Goal: Transaction & Acquisition: Purchase product/service

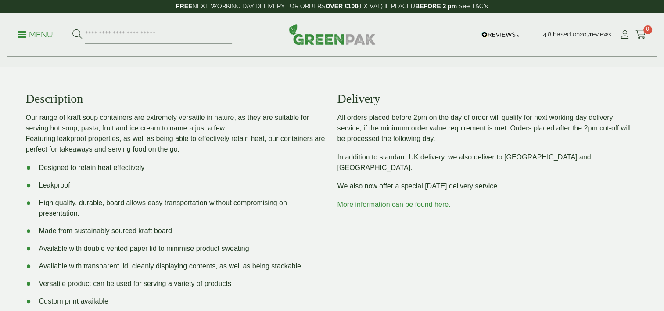
scroll to position [255, 0]
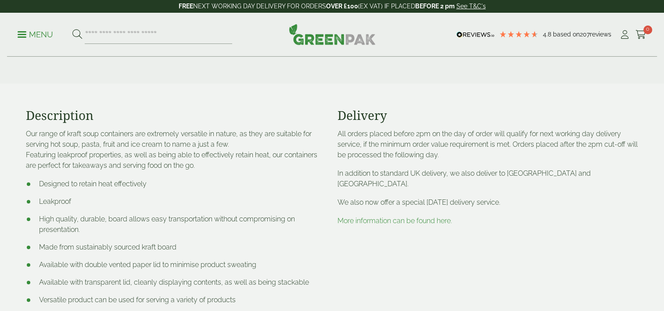
drag, startPoint x: 285, startPoint y: 140, endPoint x: 205, endPoint y: 180, distance: 89.4
click at [205, 180] on li "Designed to retain heat effectively" at bounding box center [176, 184] width 301 height 11
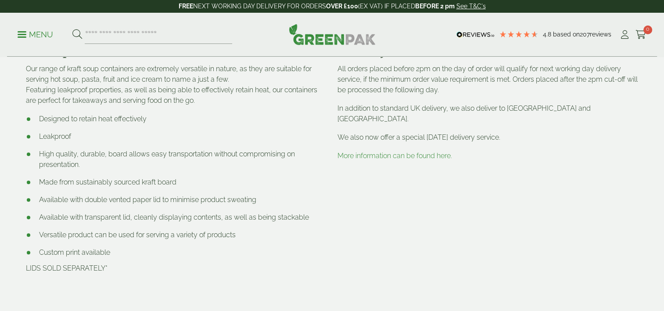
scroll to position [320, 0]
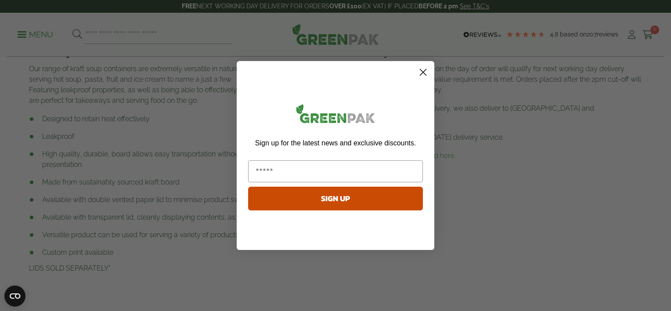
click at [421, 74] on icon "Close dialog" at bounding box center [423, 72] width 6 height 6
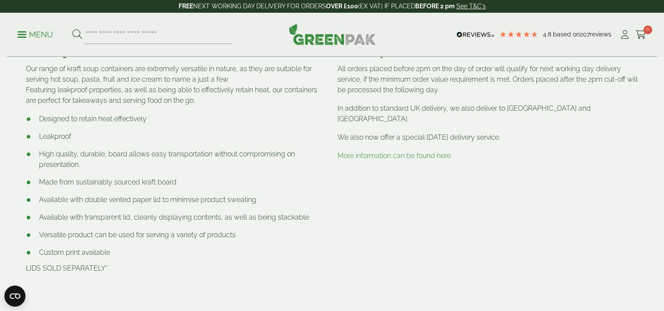
click at [235, 189] on ul "Designed to retain heat effectively Leakproof High quality, durable, board allo…" at bounding box center [176, 186] width 301 height 144
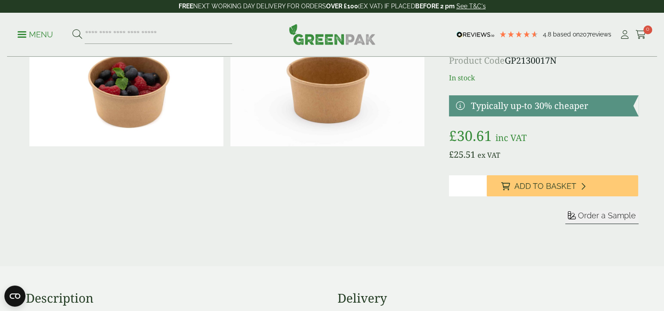
scroll to position [0, 0]
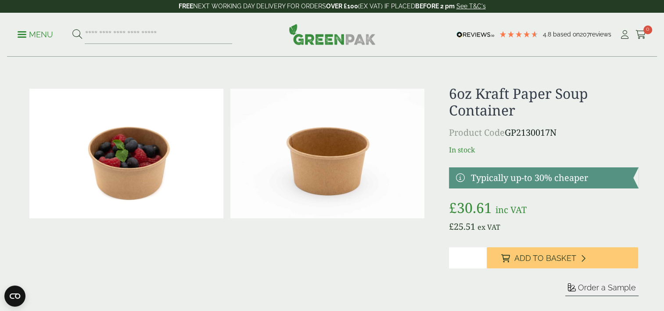
click at [325, 166] on img at bounding box center [328, 154] width 194 height 130
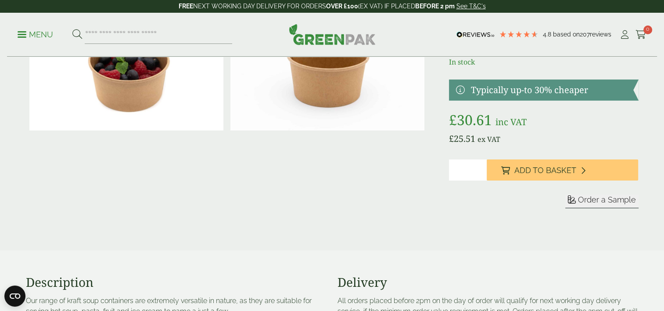
scroll to position [82, 0]
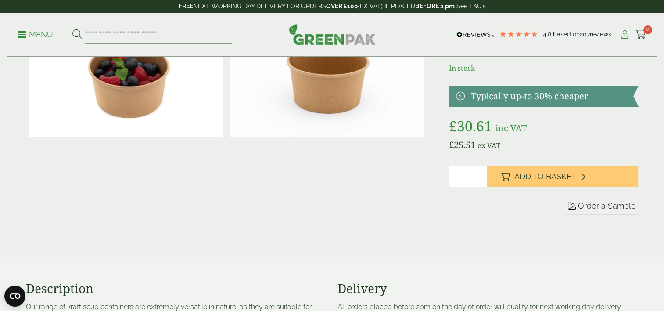
click at [623, 35] on icon at bounding box center [625, 34] width 11 height 9
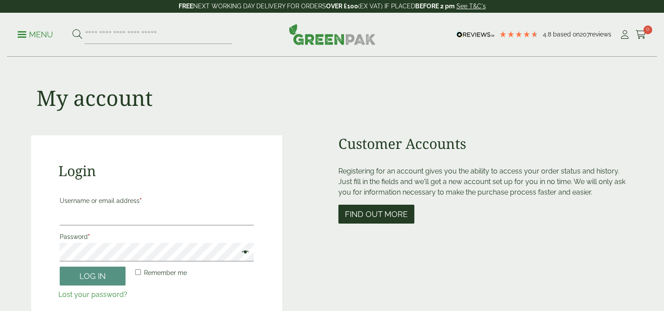
click at [388, 209] on button "Find out more" at bounding box center [377, 214] width 76 height 19
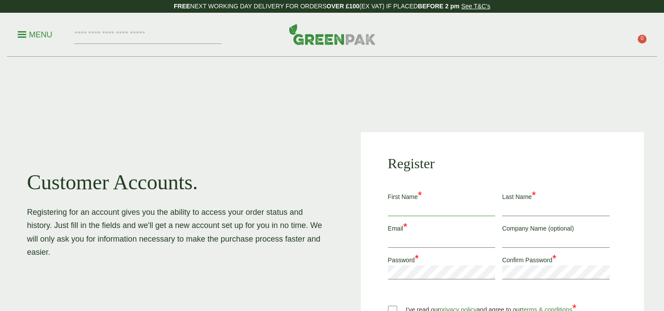
click at [403, 205] on input "First Name *" at bounding box center [442, 209] width 108 height 14
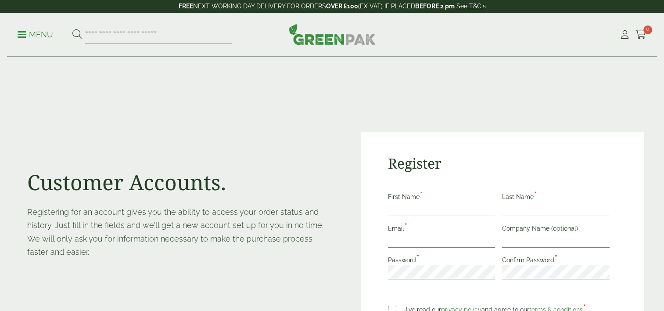
type input "*****"
type input "******"
type input "**********"
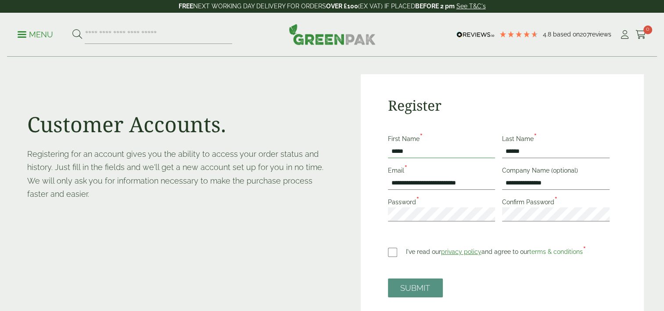
scroll to position [58, 0]
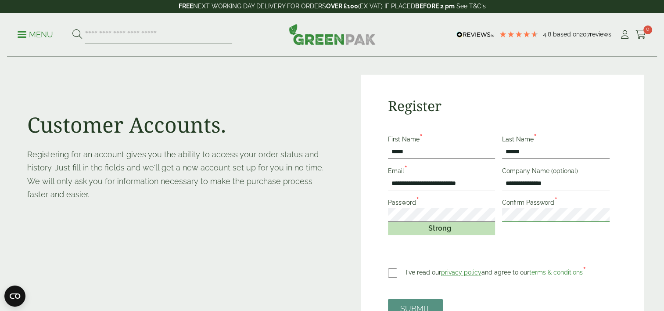
click at [388, 299] on button "SUBMIT" at bounding box center [415, 308] width 55 height 19
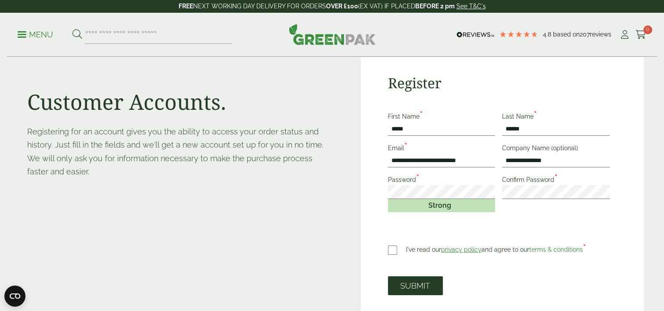
click at [414, 288] on button "SUBMIT" at bounding box center [415, 285] width 55 height 19
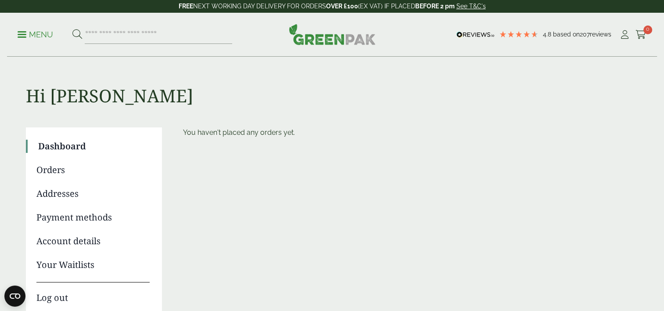
click at [22, 32] on p "Menu" at bounding box center [36, 34] width 36 height 11
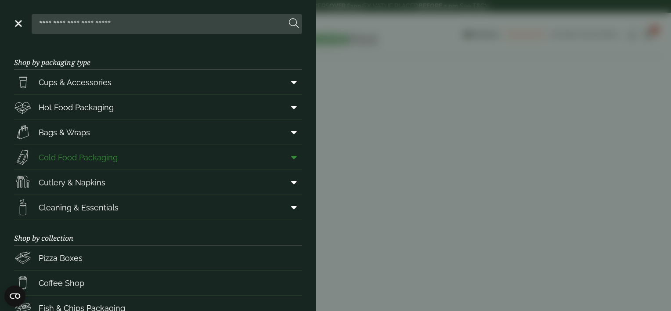
click at [94, 156] on span "Cold Food Packaging" at bounding box center [78, 158] width 79 height 12
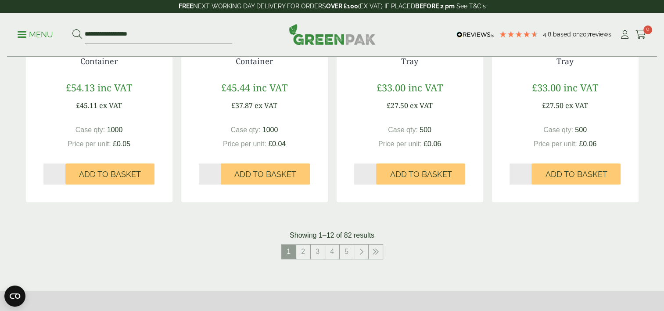
scroll to position [1004, 0]
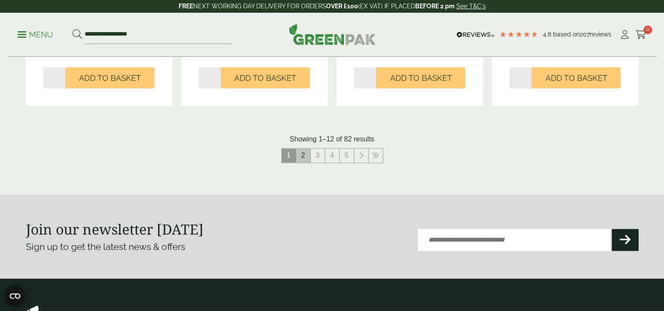
click at [305, 155] on link "2" at bounding box center [303, 155] width 14 height 14
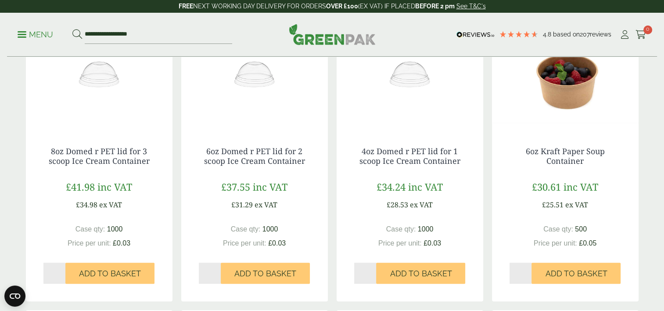
scroll to position [226, 0]
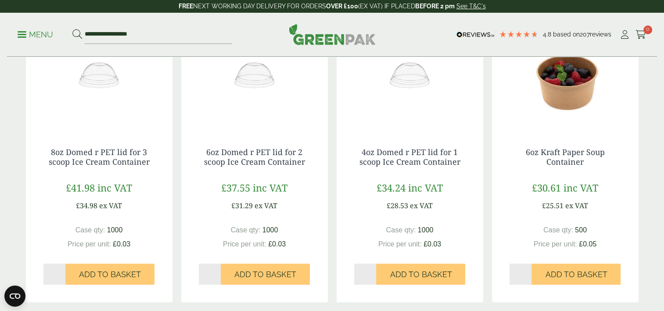
click at [556, 92] on img at bounding box center [565, 75] width 147 height 110
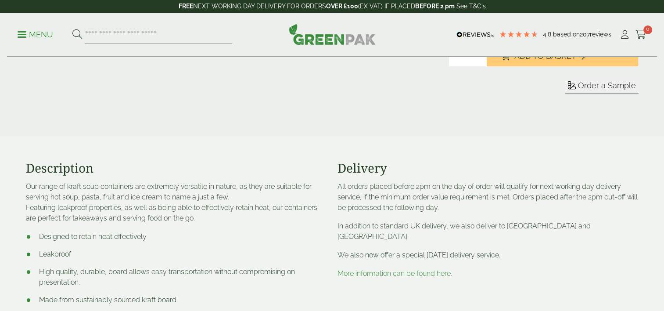
scroll to position [172, 0]
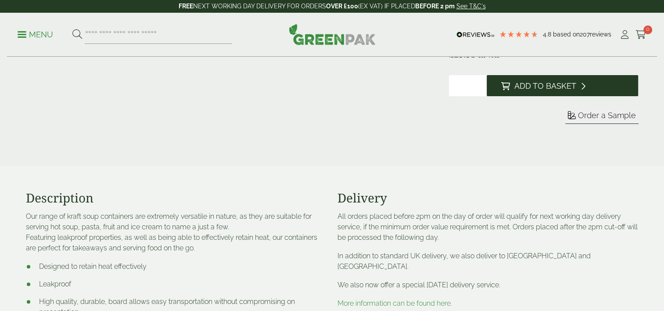
click at [529, 89] on span "Add to Basket" at bounding box center [545, 86] width 62 height 10
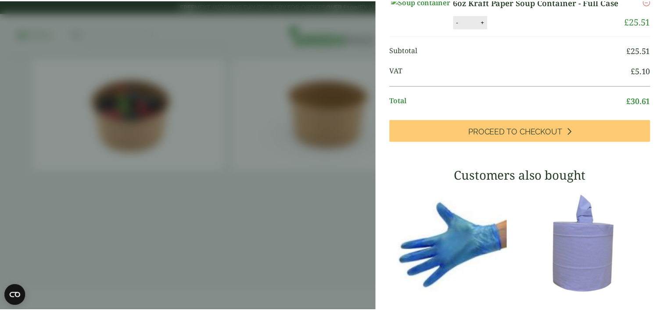
scroll to position [0, 0]
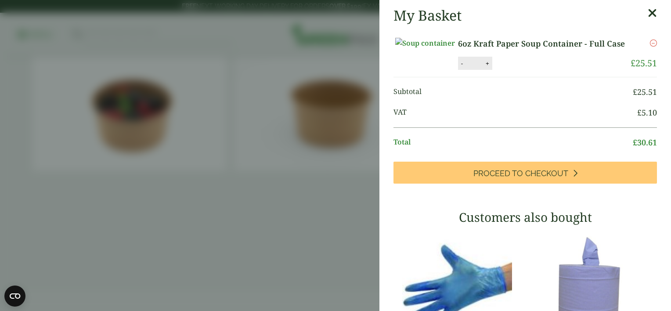
click at [648, 13] on icon at bounding box center [652, 13] width 9 height 12
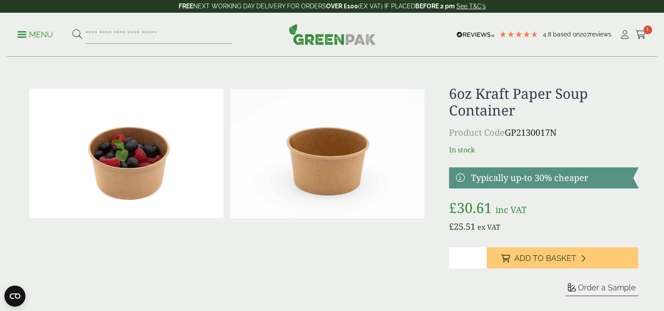
click at [36, 33] on p "Menu" at bounding box center [36, 34] width 36 height 11
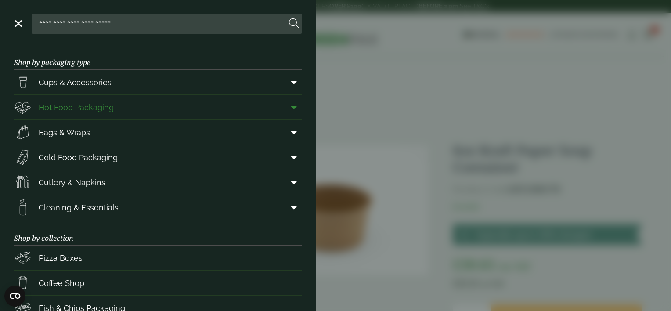
click at [74, 103] on span "Hot Food Packaging" at bounding box center [76, 107] width 75 height 12
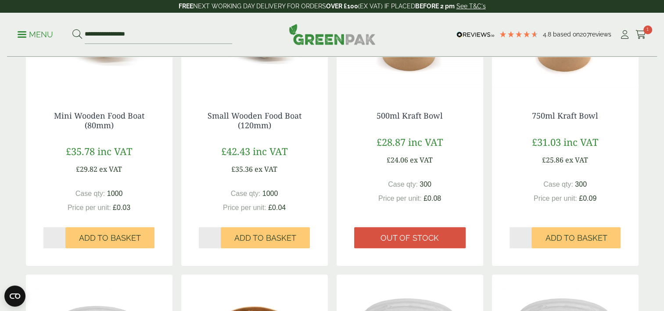
scroll to position [570, 0]
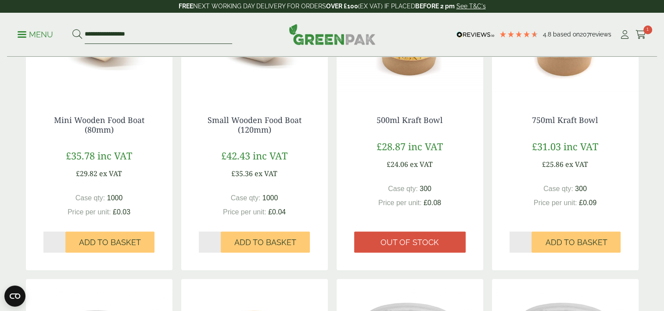
click at [130, 29] on input "**********" at bounding box center [159, 34] width 148 height 18
drag, startPoint x: 150, startPoint y: 35, endPoint x: 82, endPoint y: 40, distance: 67.8
click at [82, 40] on form "**********" at bounding box center [152, 34] width 160 height 18
type input "****"
click at [72, 29] on button at bounding box center [77, 34] width 10 height 11
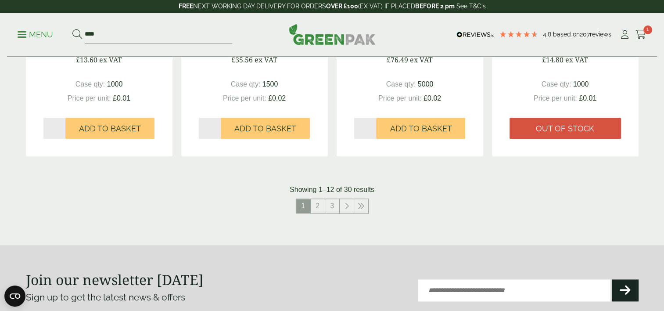
scroll to position [903, 0]
click at [316, 202] on link "2" at bounding box center [318, 205] width 14 height 14
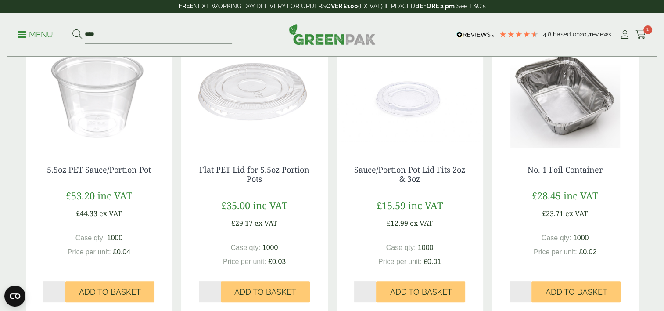
scroll to position [167, 0]
click at [110, 112] on img at bounding box center [99, 93] width 147 height 110
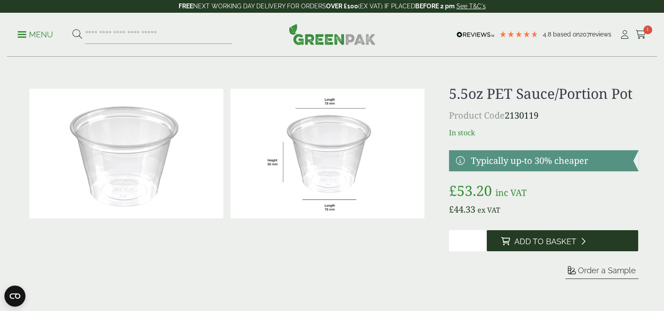
drag, startPoint x: 545, startPoint y: 242, endPoint x: 520, endPoint y: 239, distance: 25.2
click at [520, 239] on span "Add to Basket" at bounding box center [545, 242] width 62 height 10
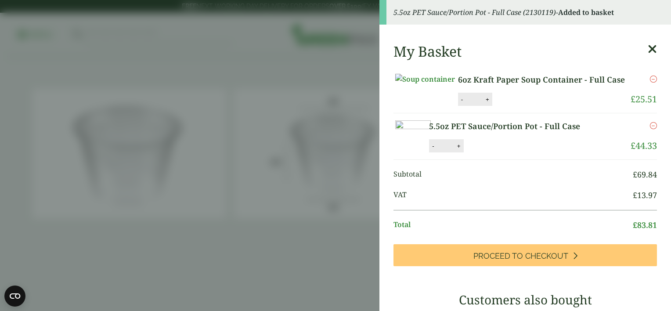
click at [311, 243] on aside "5.5oz PET Sauce/Portion Pot - Full Case (2130119) - Added to basket My Basket 6…" at bounding box center [335, 155] width 671 height 311
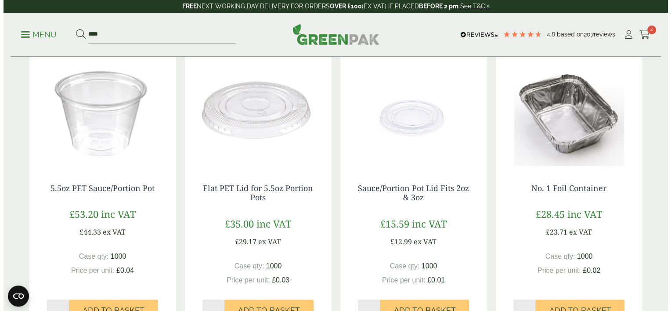
scroll to position [203, 0]
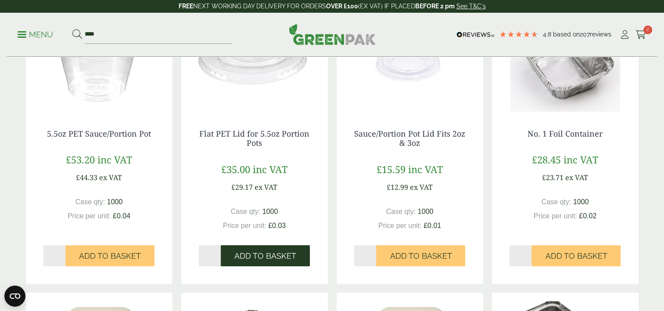
click at [258, 258] on span "Add to Basket" at bounding box center [265, 256] width 62 height 10
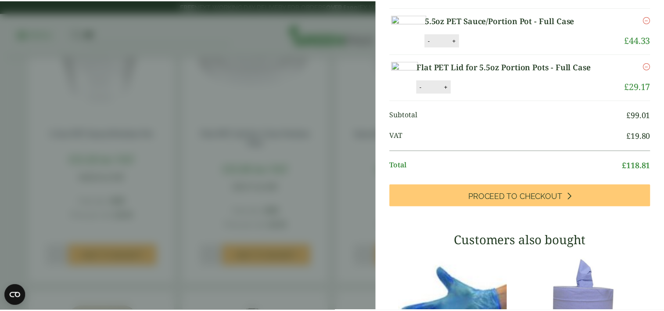
scroll to position [0, 0]
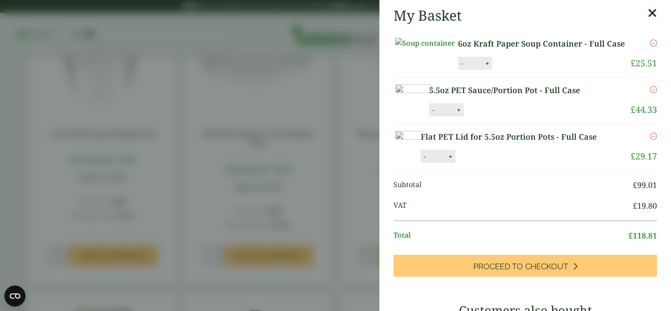
click at [648, 14] on icon at bounding box center [652, 13] width 9 height 12
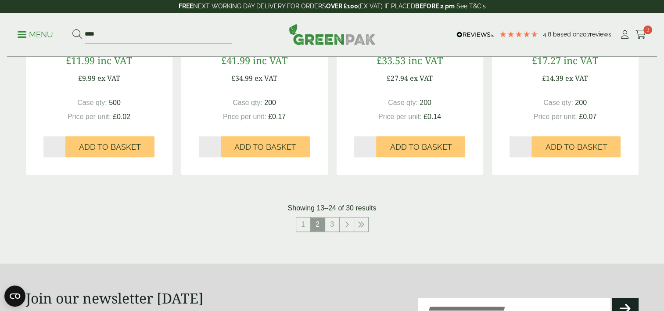
scroll to position [884, 0]
click at [327, 221] on link "3" at bounding box center [332, 224] width 14 height 14
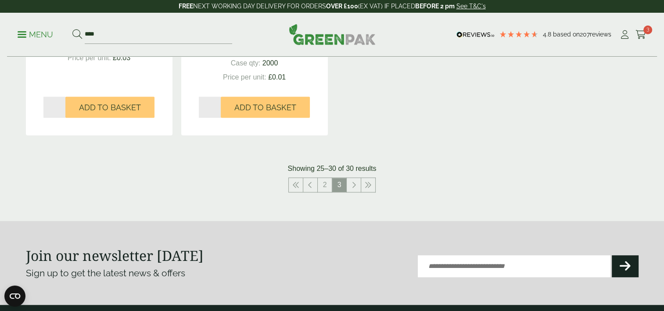
scroll to position [654, 0]
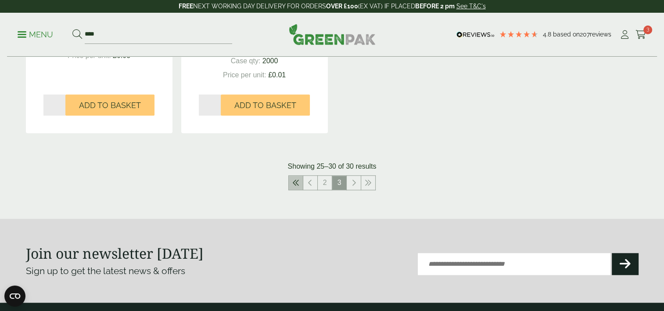
click at [297, 180] on icon at bounding box center [295, 182] width 7 height 7
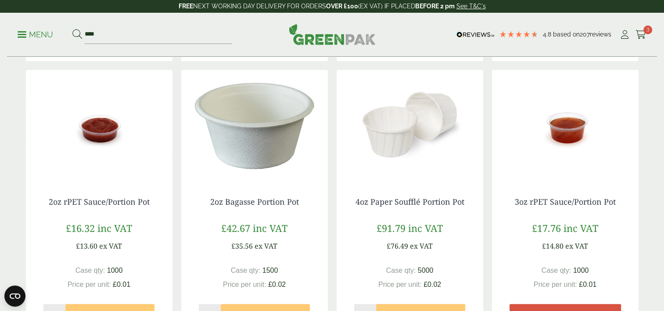
scroll to position [715, 0]
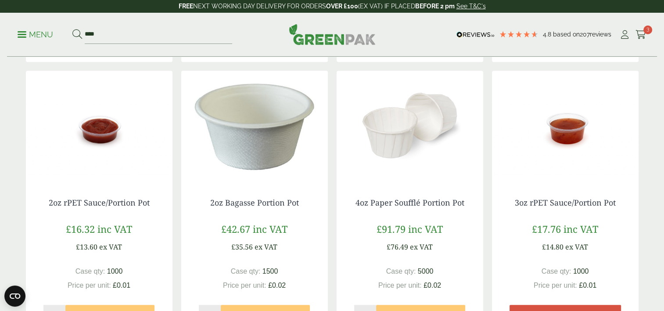
click at [101, 137] on img at bounding box center [99, 126] width 147 height 110
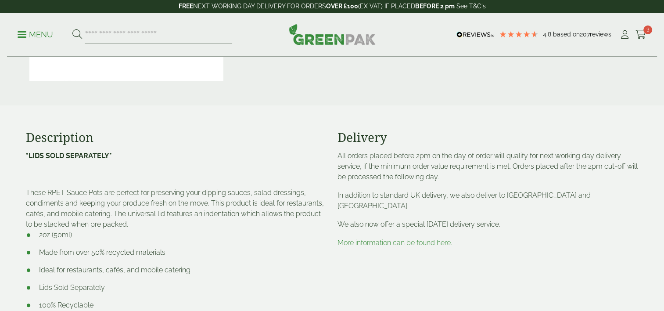
scroll to position [487, 0]
